Goal: Find specific page/section

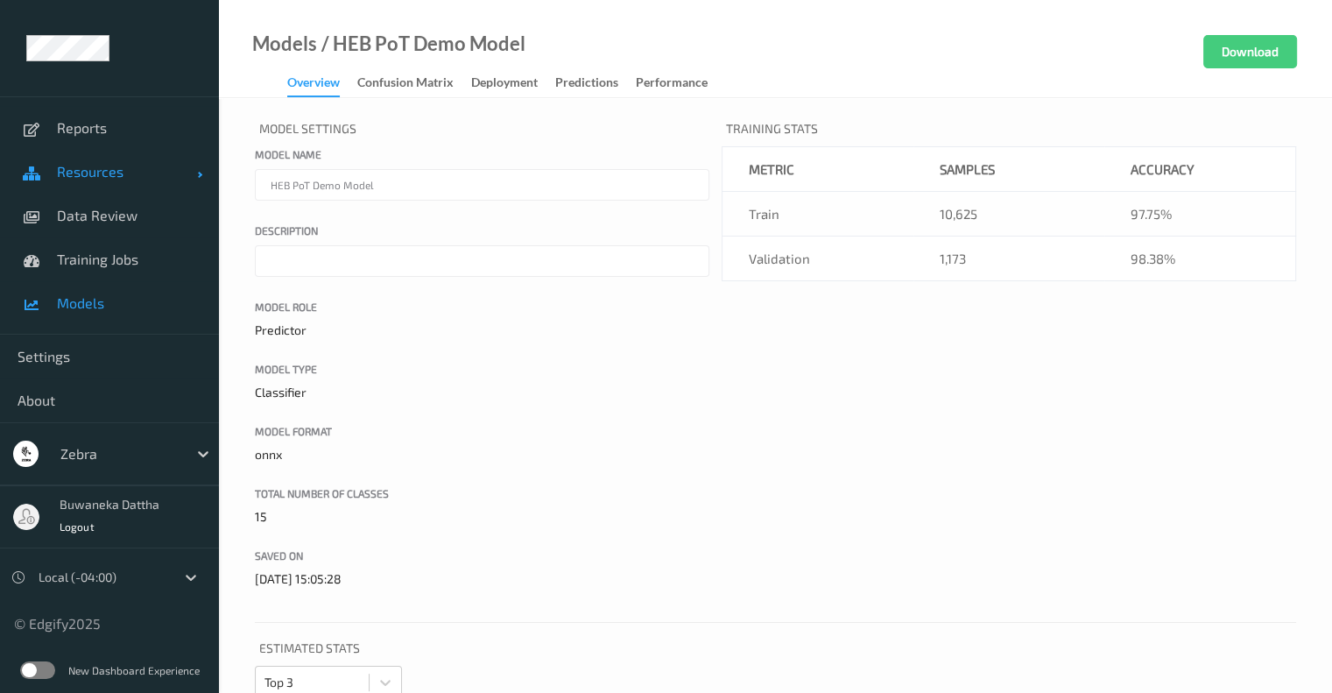
click at [67, 175] on span "Resources" at bounding box center [127, 172] width 140 height 18
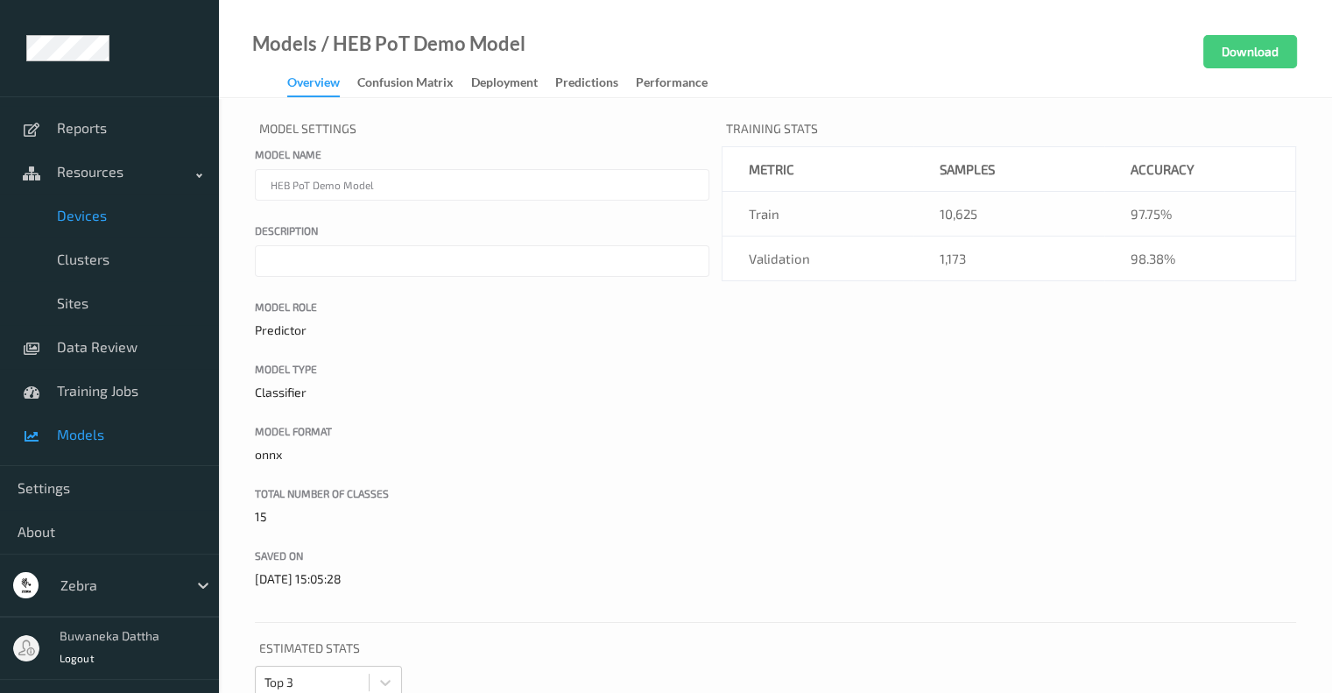
click at [80, 216] on span "Devices" at bounding box center [129, 216] width 144 height 18
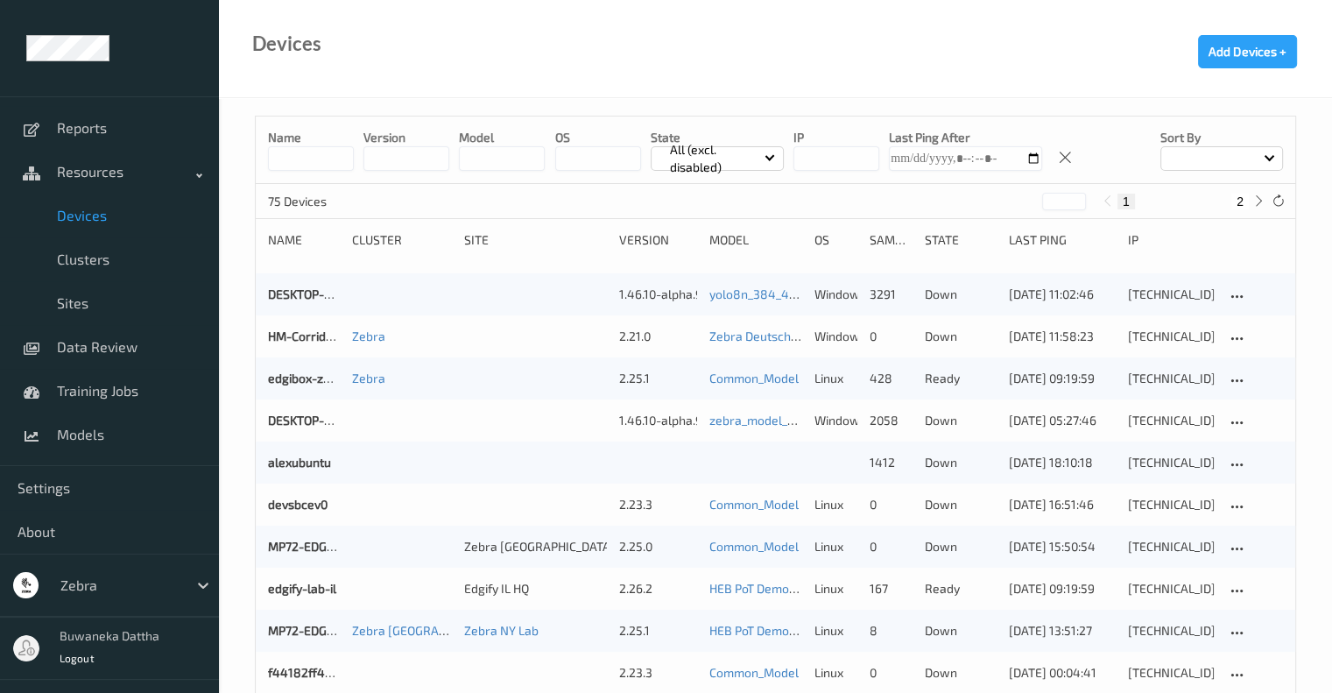
click at [308, 164] on input at bounding box center [311, 158] width 86 height 25
click at [327, 157] on input at bounding box center [311, 158] width 86 height 25
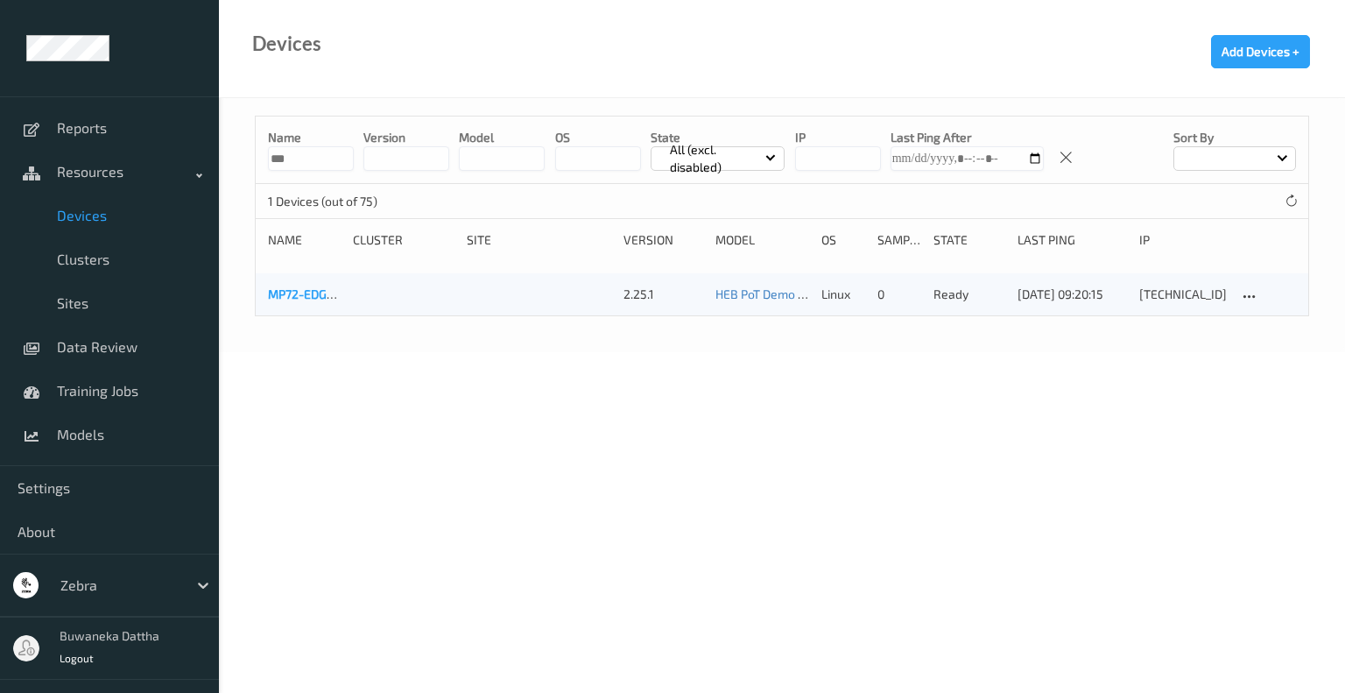
type input "***"
click at [288, 289] on link "MP72-EDGE5308" at bounding box center [315, 293] width 95 height 15
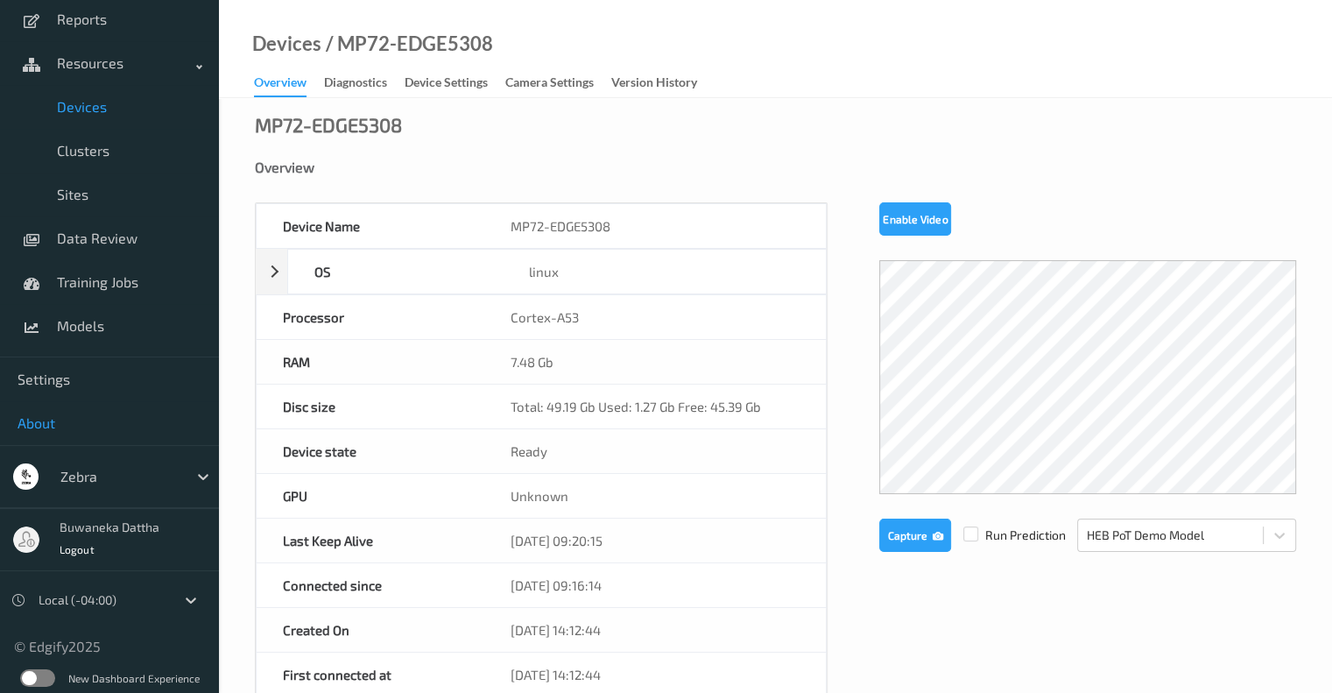
scroll to position [115, 0]
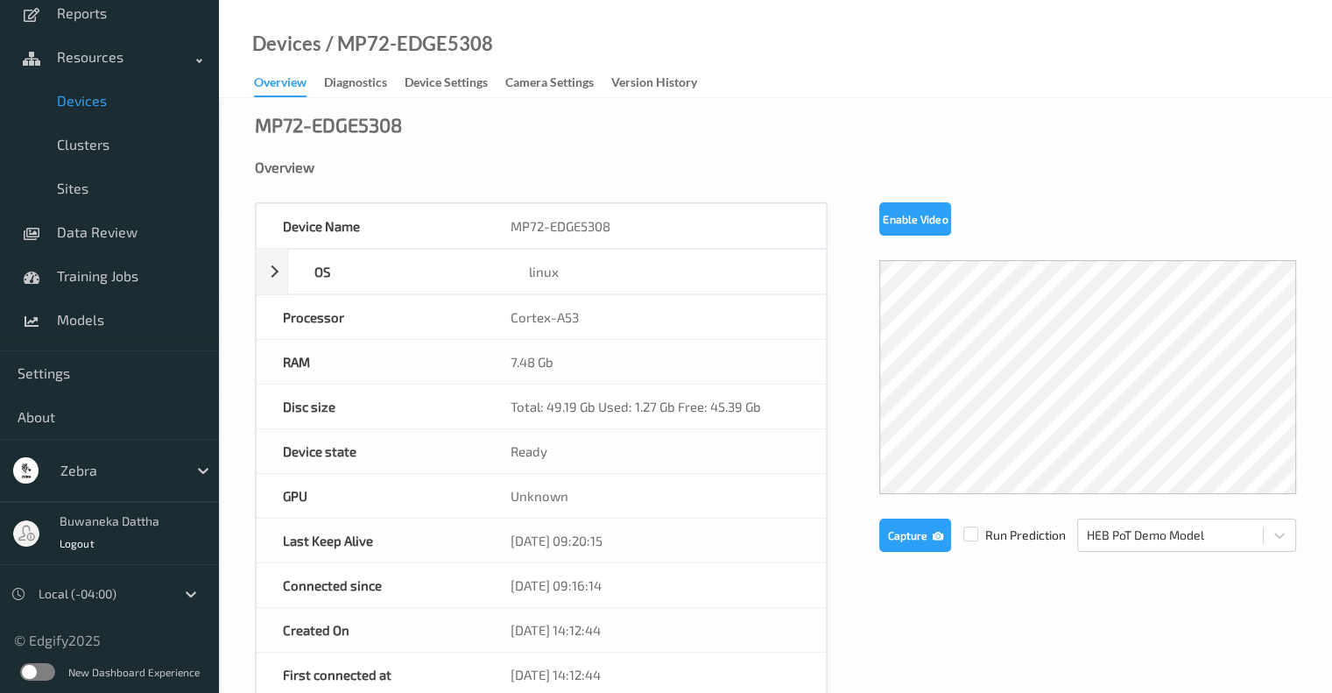
click at [29, 672] on label at bounding box center [37, 672] width 35 height 18
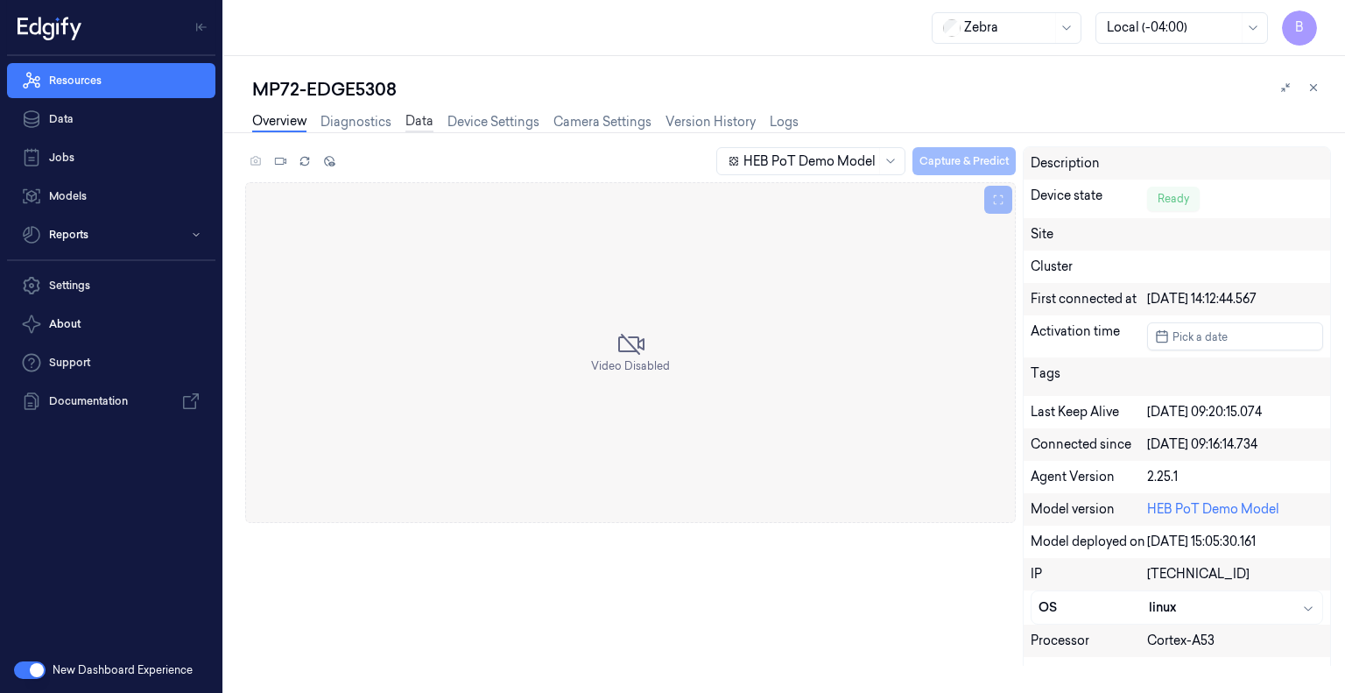
click at [419, 117] on link "Data" at bounding box center [419, 122] width 28 height 20
